Goal: Task Accomplishment & Management: Use online tool/utility

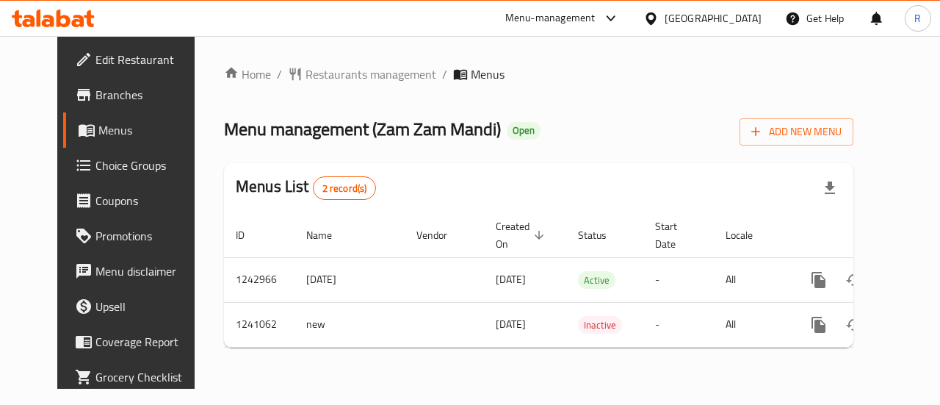
scroll to position [0, 5]
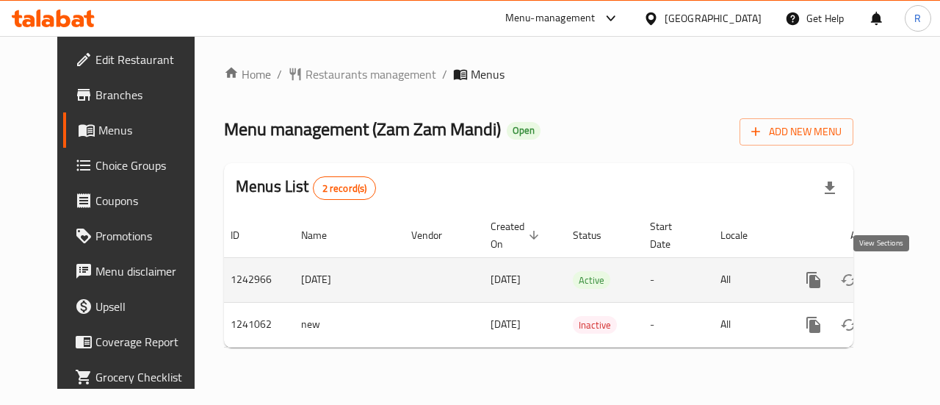
click at [913, 281] on icon "enhanced table" at bounding box center [919, 279] width 13 height 13
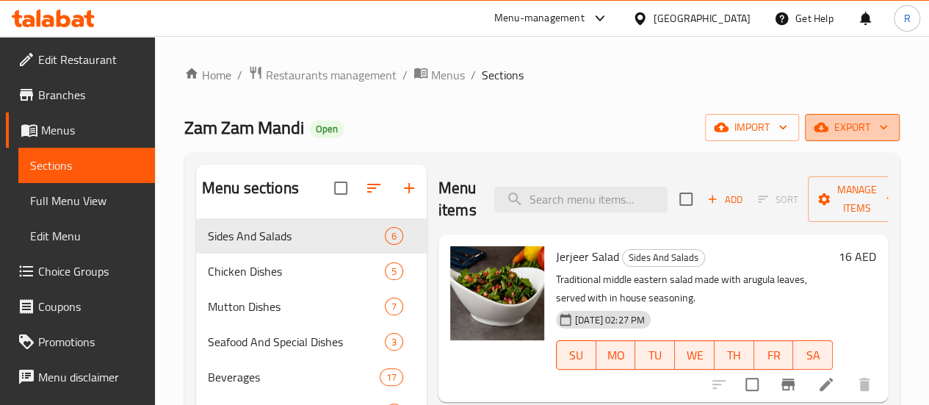
click at [852, 126] on span "export" at bounding box center [852, 127] width 71 height 18
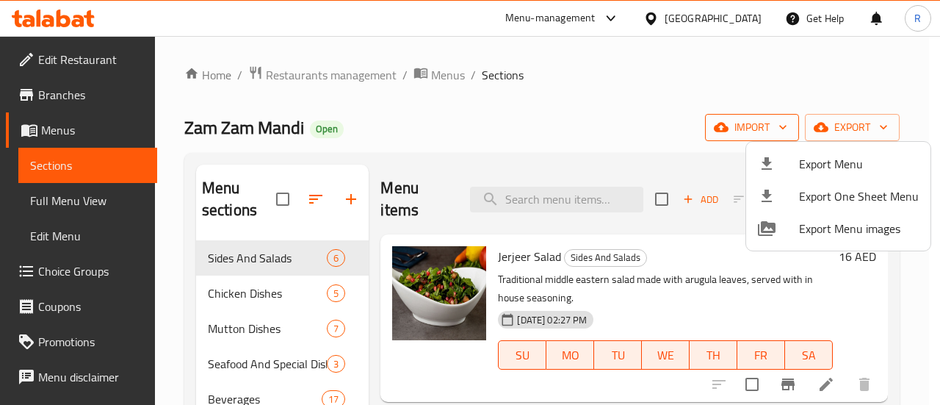
click at [779, 134] on div at bounding box center [470, 202] width 940 height 405
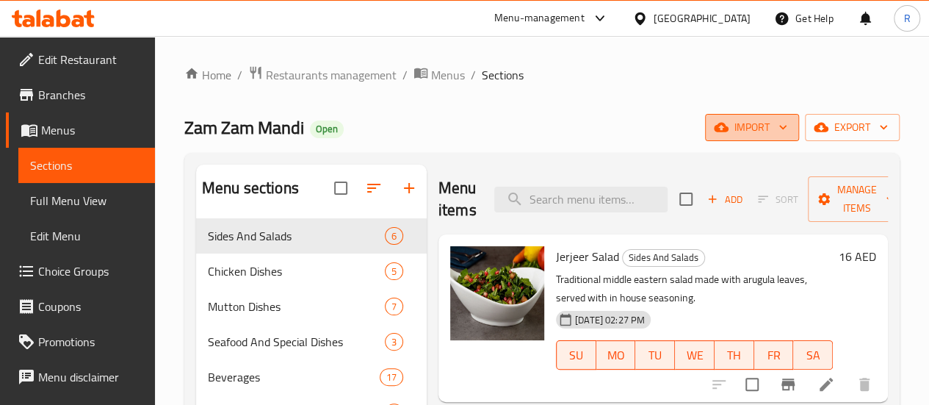
click at [779, 129] on icon "button" at bounding box center [783, 127] width 15 height 15
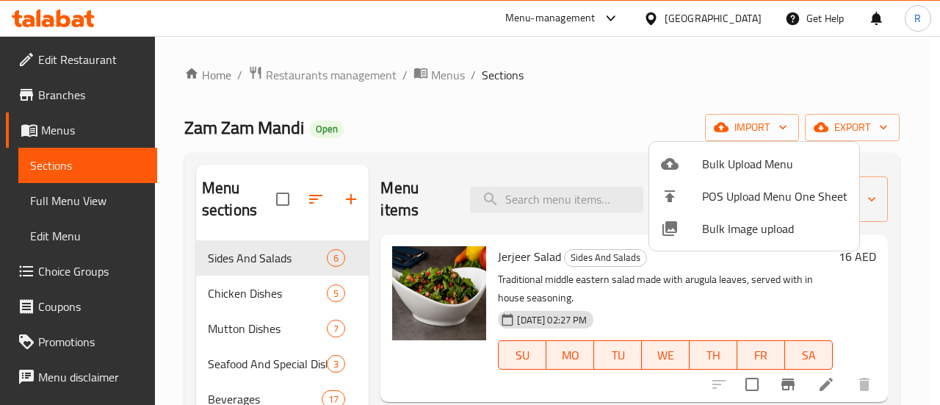
click at [857, 132] on div at bounding box center [470, 202] width 940 height 405
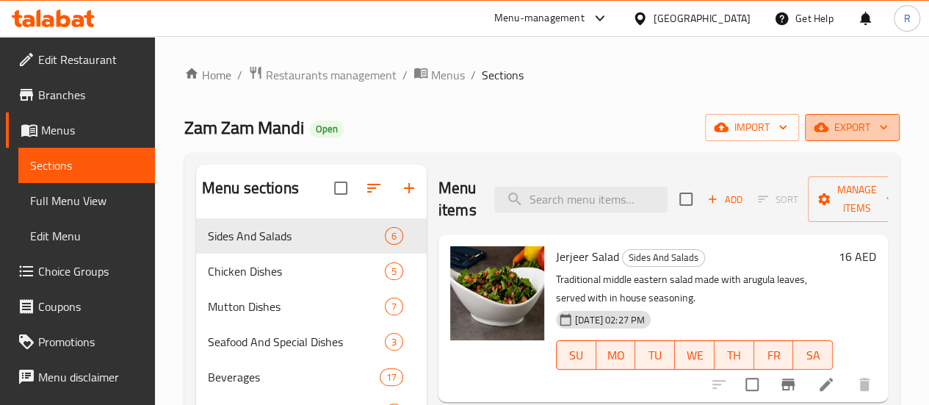
click at [857, 131] on span "export" at bounding box center [852, 127] width 71 height 18
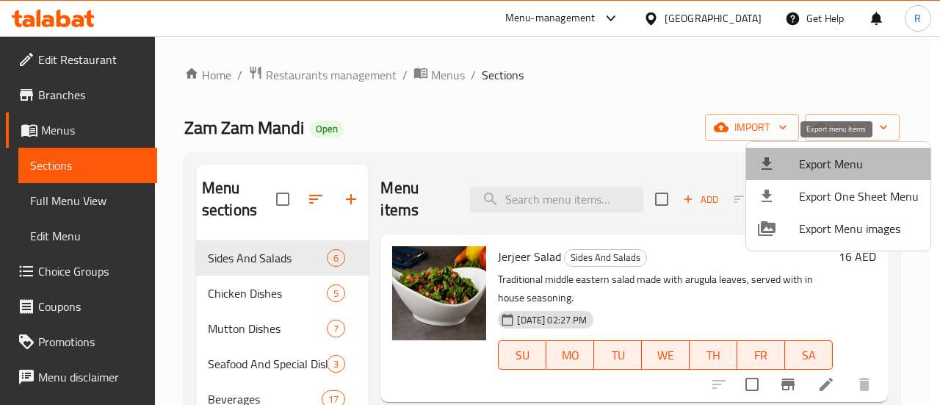
click at [846, 165] on span "Export Menu" at bounding box center [859, 164] width 120 height 18
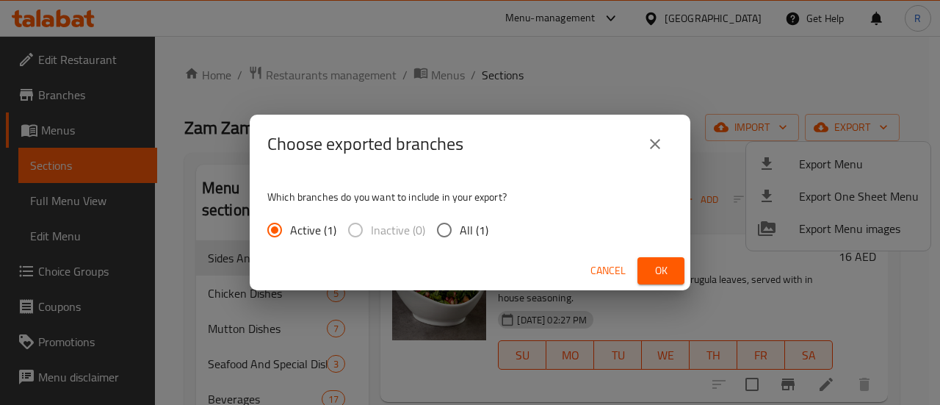
click at [660, 275] on span "Ok" at bounding box center [661, 271] width 24 height 18
